Goal: Information Seeking & Learning: Learn about a topic

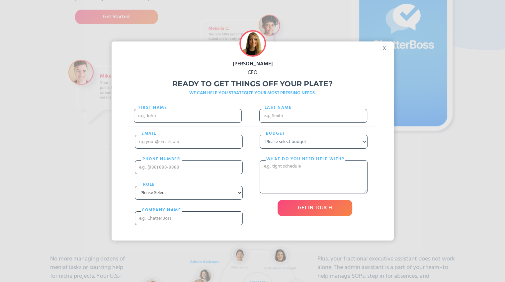
scroll to position [156, 0]
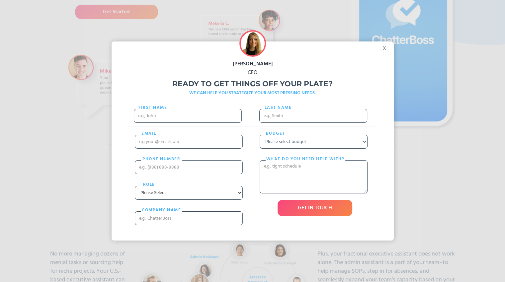
click at [388, 45] on div "x" at bounding box center [386, 47] width 15 height 10
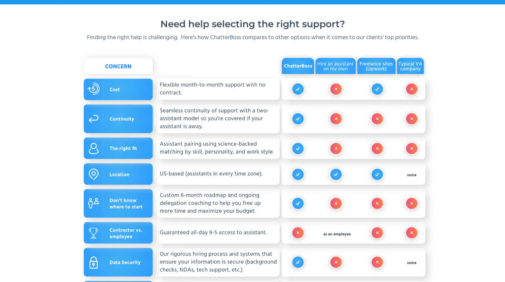
scroll to position [716, 0]
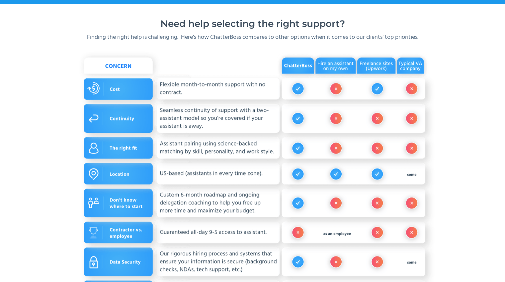
click at [488, 87] on section "Need help selecting the right support? Finding the right help is challenging. H…" at bounding box center [252, 198] width 505 height 388
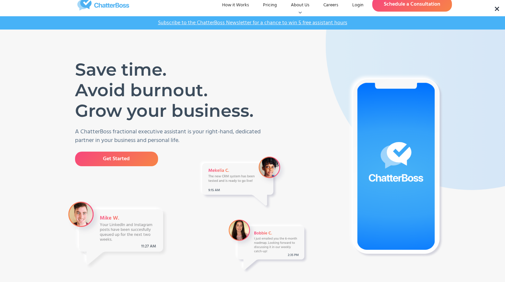
scroll to position [0, 0]
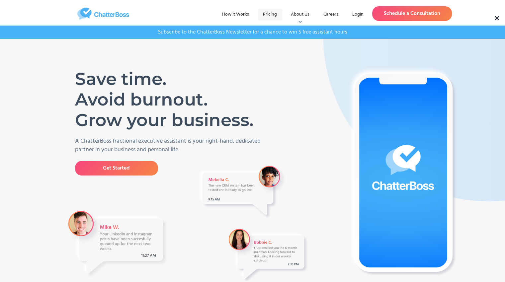
click at [270, 17] on link "Pricing" at bounding box center [270, 15] width 25 height 12
